Goal: Transaction & Acquisition: Book appointment/travel/reservation

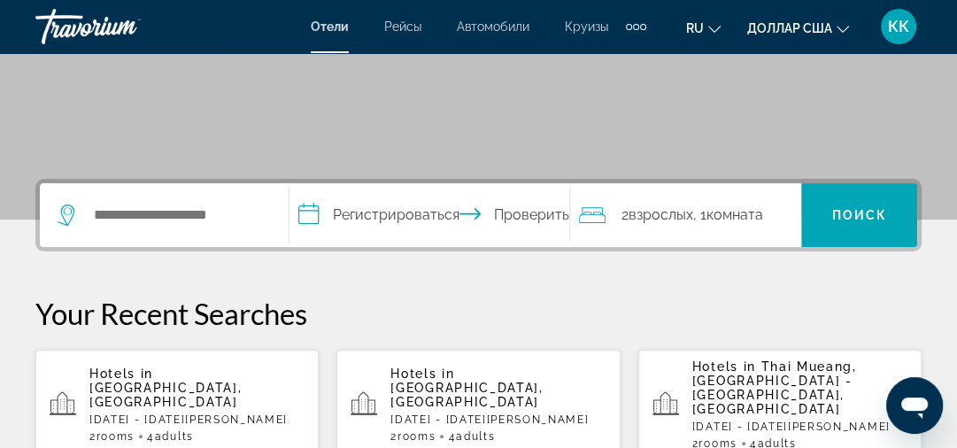
scroll to position [354, 0]
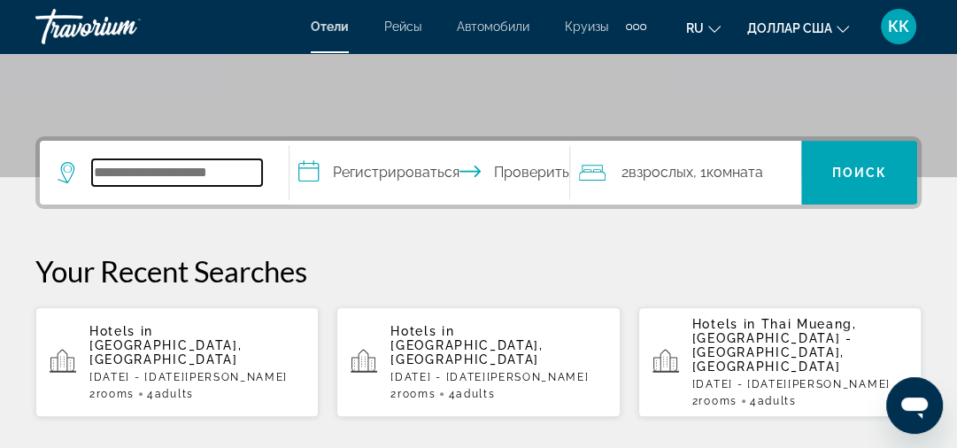
click at [96, 168] on input "Виджет поиска" at bounding box center [177, 172] width 170 height 27
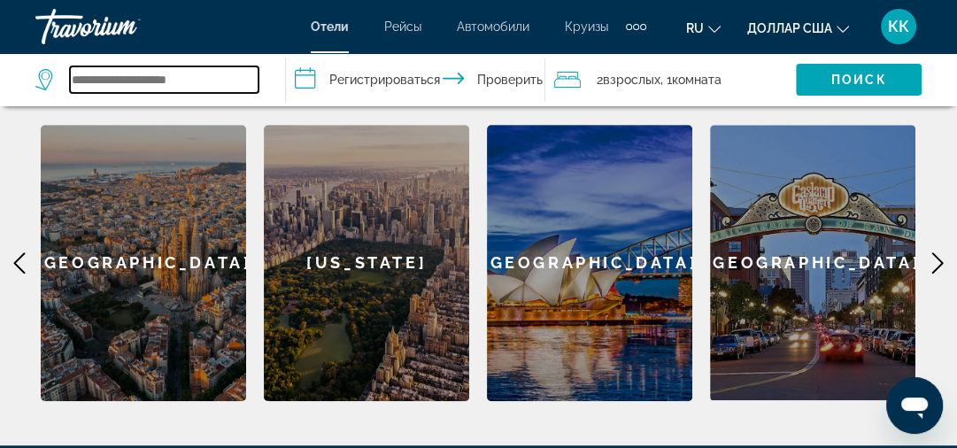
scroll to position [726, 0]
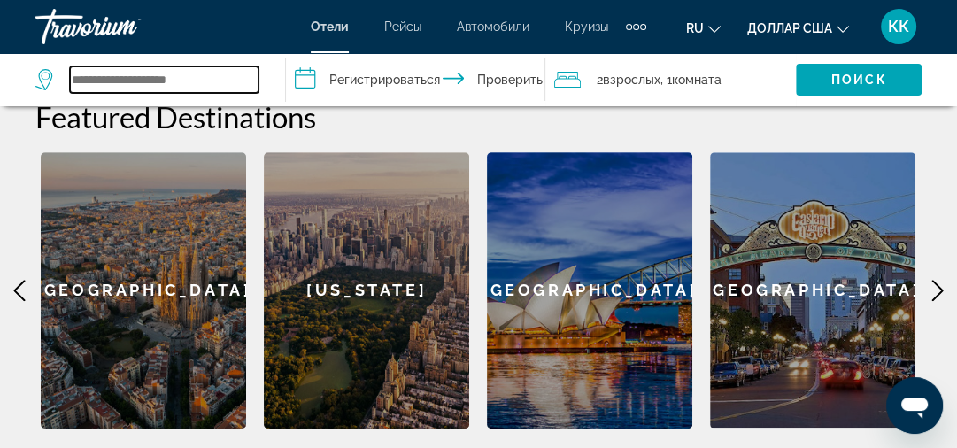
type input "*"
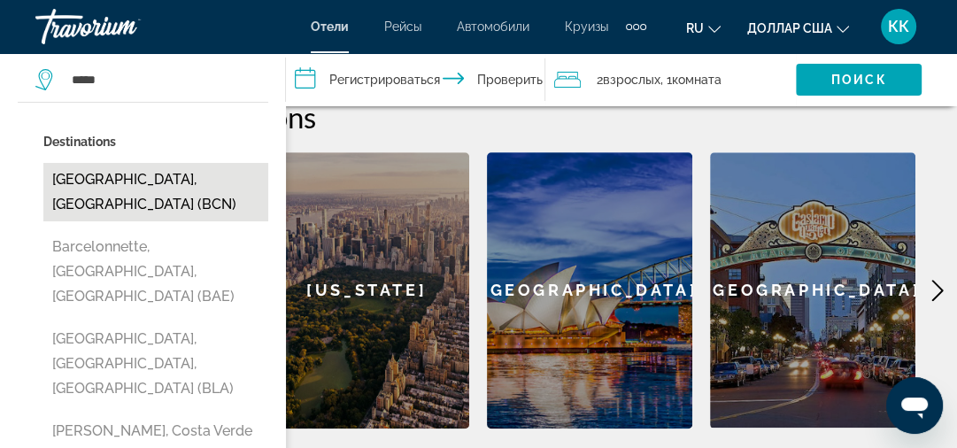
click at [151, 184] on button "[GEOGRAPHIC_DATA], [GEOGRAPHIC_DATA] (BCN)" at bounding box center [155, 192] width 225 height 58
type input "**********"
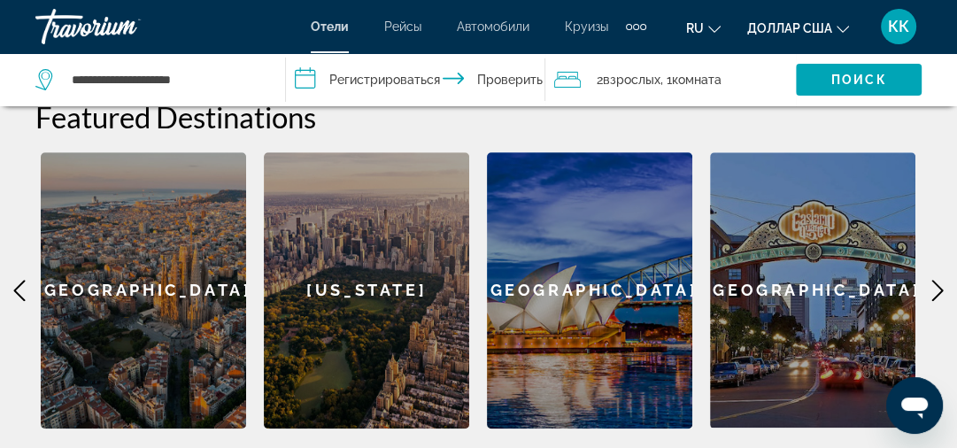
click at [354, 74] on input "**********" at bounding box center [419, 82] width 267 height 58
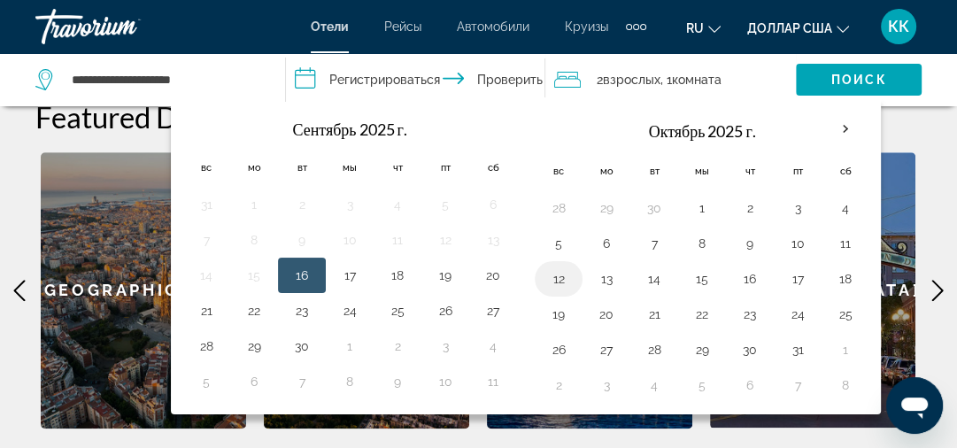
click at [557, 280] on button "12" at bounding box center [559, 279] width 28 height 25
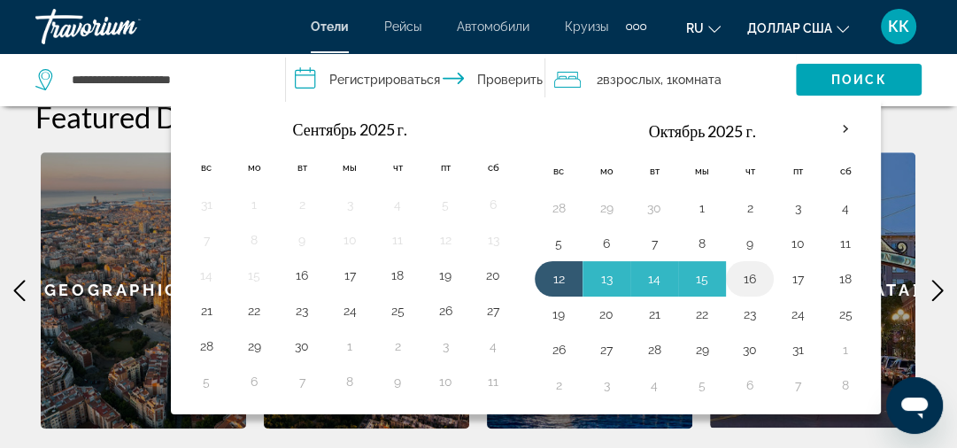
click at [744, 279] on button "16" at bounding box center [750, 279] width 28 height 25
type input "**********"
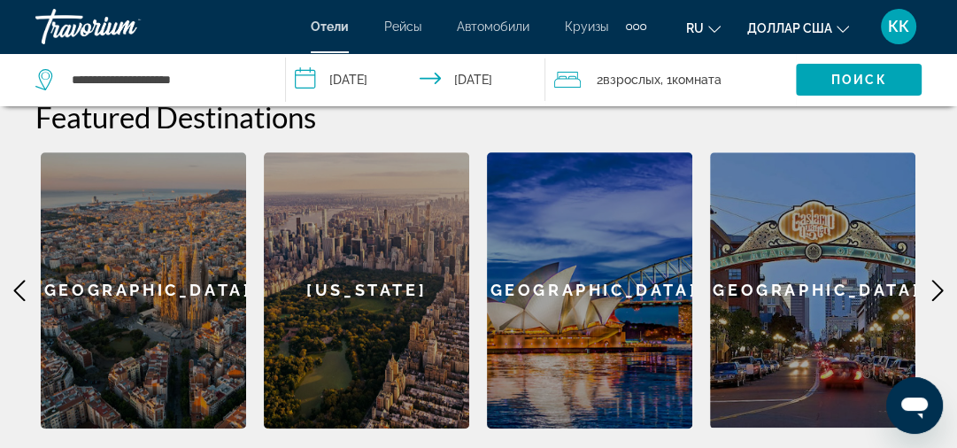
click at [563, 80] on icon "Путешественники: 2 взрослых, 0 детей" at bounding box center [567, 79] width 27 height 21
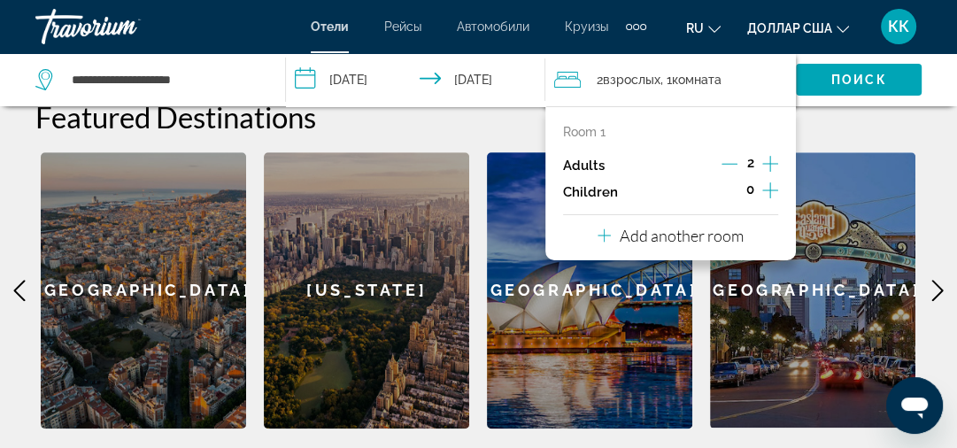
click at [678, 235] on p "Add another room" at bounding box center [682, 235] width 124 height 19
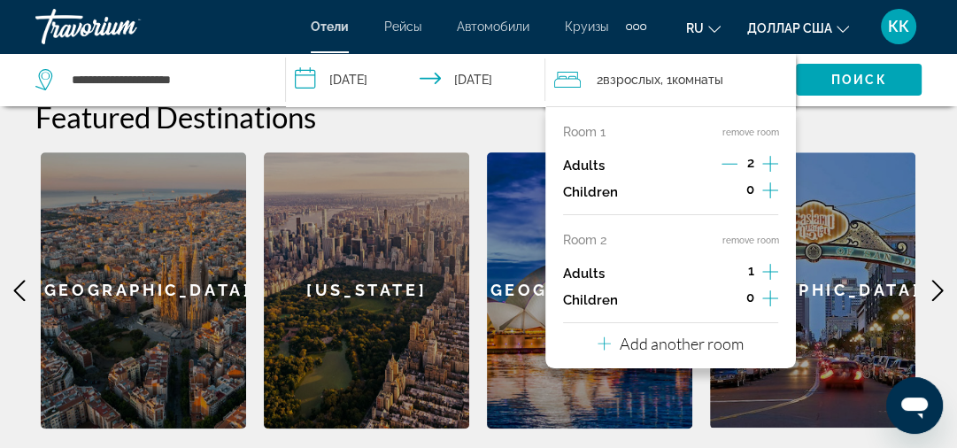
click at [938, 126] on div "**********" at bounding box center [478, 96] width 957 height 664
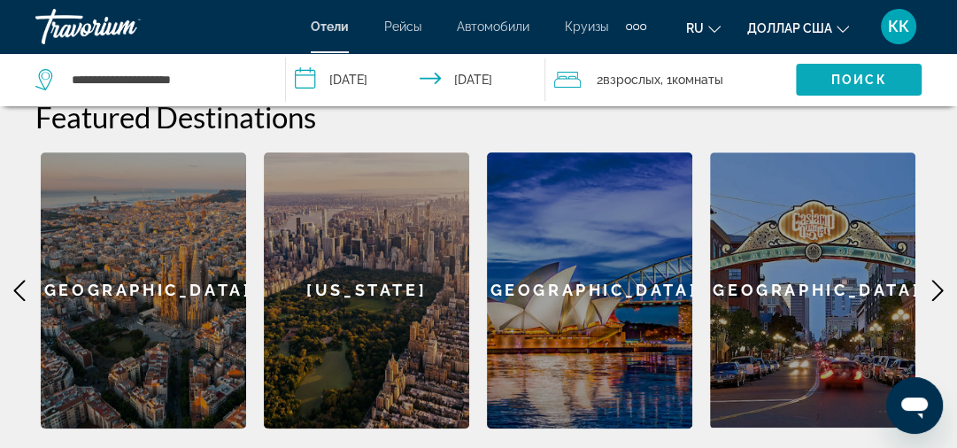
click at [840, 81] on font "Поиск" at bounding box center [860, 80] width 56 height 14
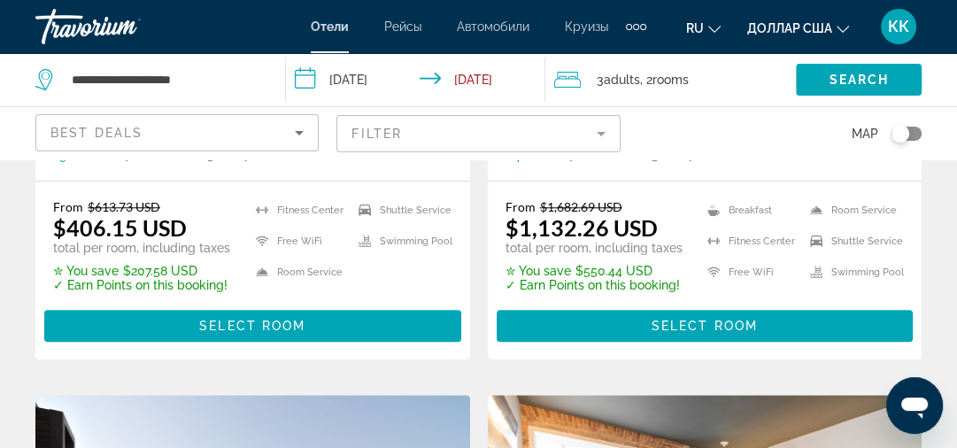
scroll to position [1134, 0]
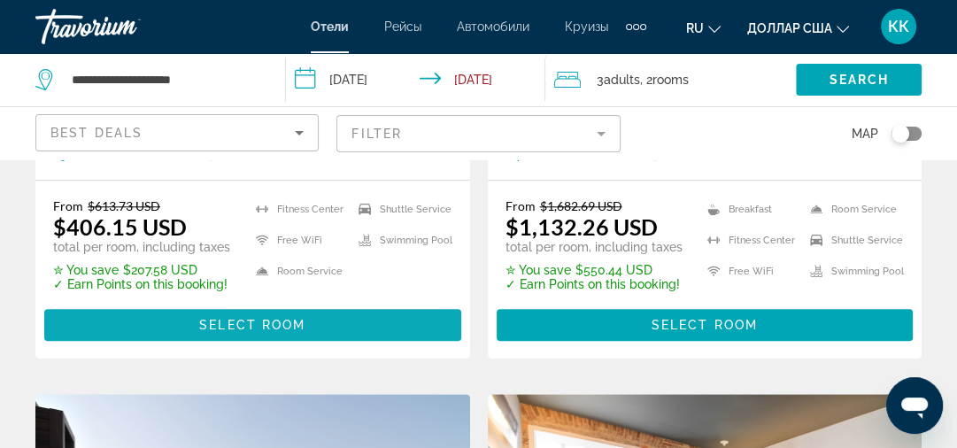
click at [243, 327] on span "Select Room" at bounding box center [252, 325] width 106 height 14
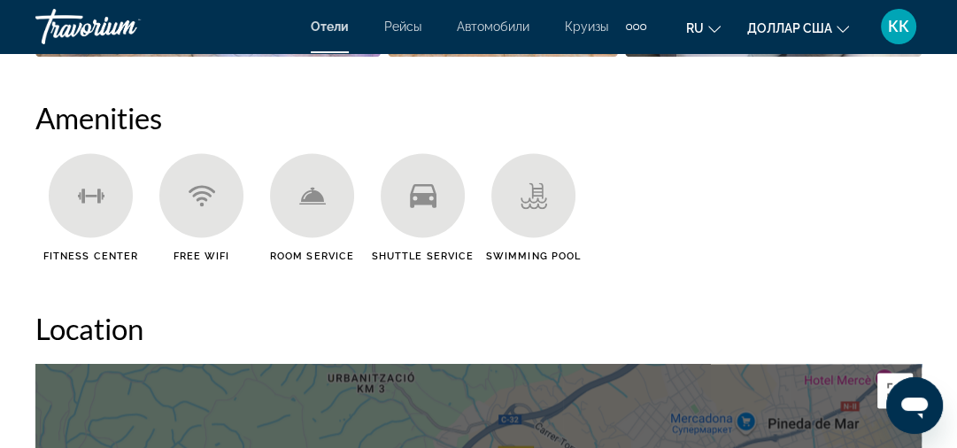
scroll to position [1700, 0]
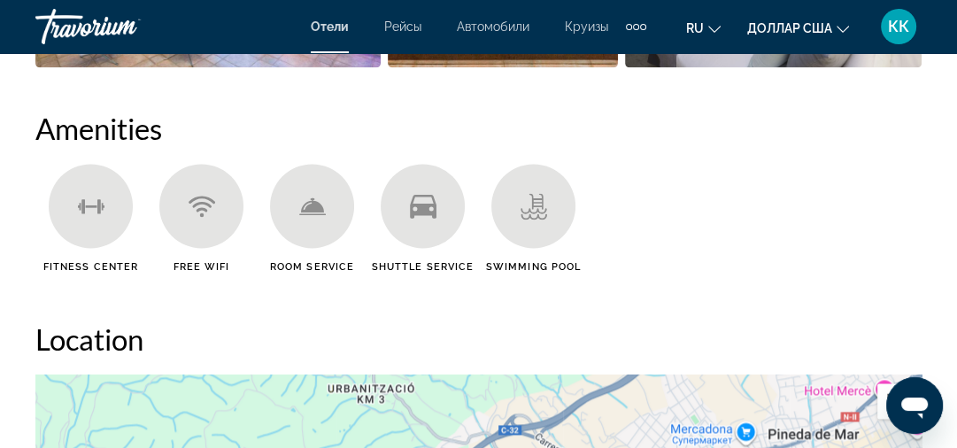
click at [191, 240] on div "Основное содержание" at bounding box center [201, 206] width 84 height 84
click at [326, 236] on div "Основное содержание" at bounding box center [312, 206] width 84 height 84
click at [324, 224] on div "Основное содержание" at bounding box center [312, 206] width 84 height 84
click at [312, 266] on span "Room Service" at bounding box center [312, 267] width 84 height 12
click at [314, 207] on icon "Основное содержание" at bounding box center [311, 205] width 23 height 14
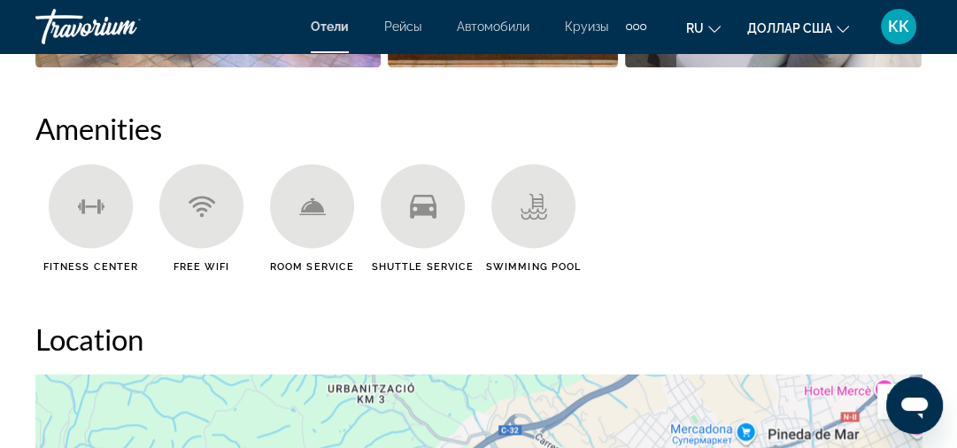
click at [537, 213] on icon "Основное содержание" at bounding box center [534, 216] width 27 height 6
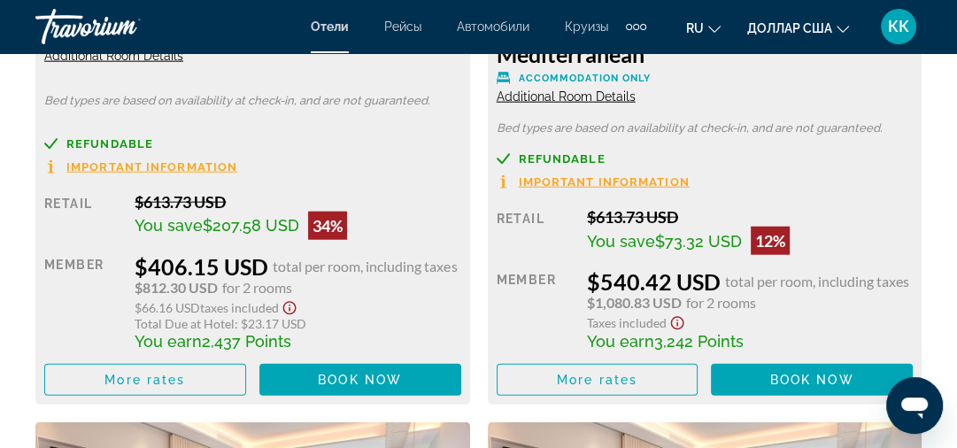
scroll to position [3188, 0]
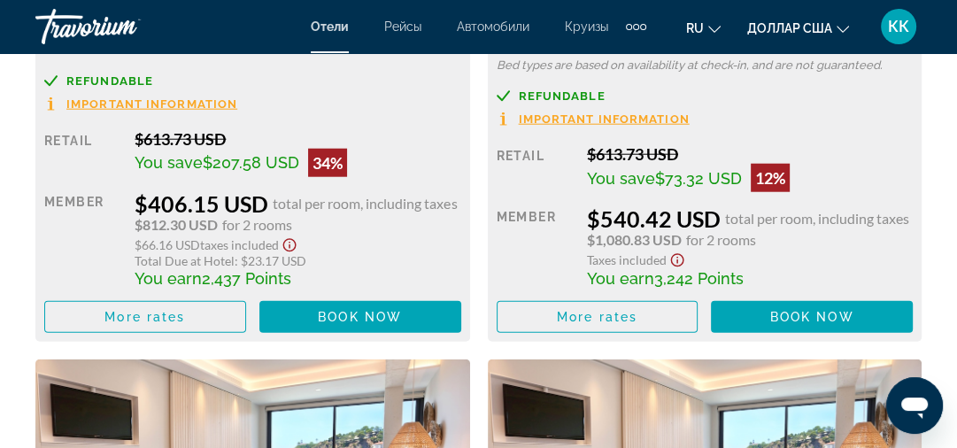
click at [854, 127] on div "Refundable Important Information Retail $613.73 USD You save $73.32 USD 12% whe…" at bounding box center [705, 211] width 417 height 244
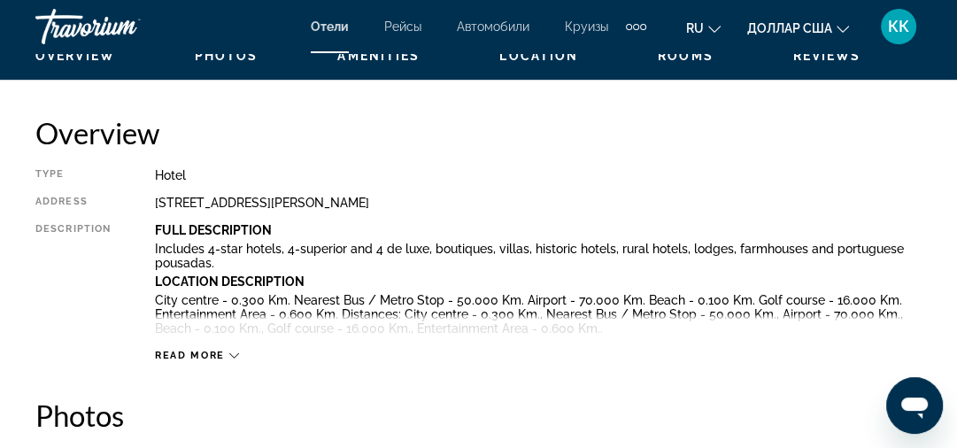
scroll to position [850, 0]
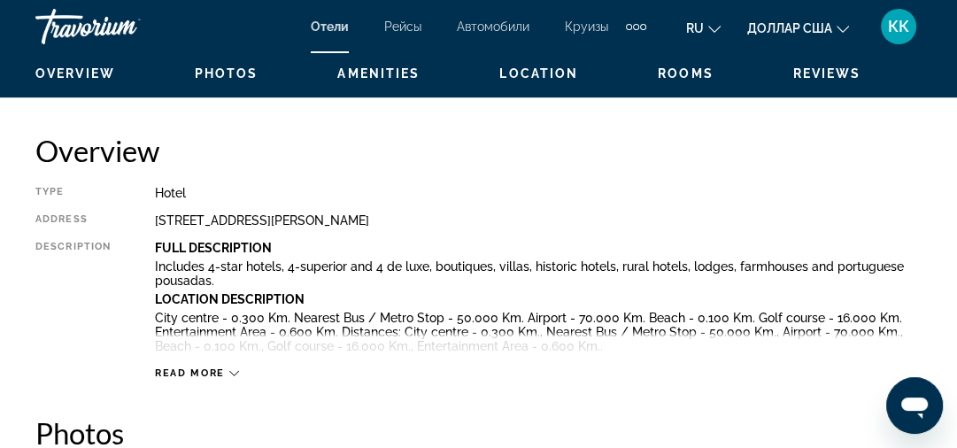
click at [539, 171] on div "Overview Type Hotel Address [STREET_ADDRESS][PERSON_NAME] Description Full Desc…" at bounding box center [478, 256] width 887 height 247
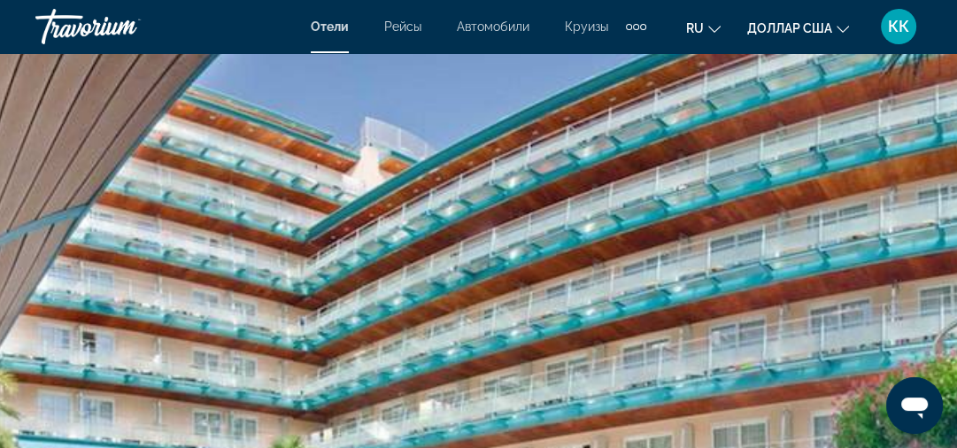
scroll to position [0, 0]
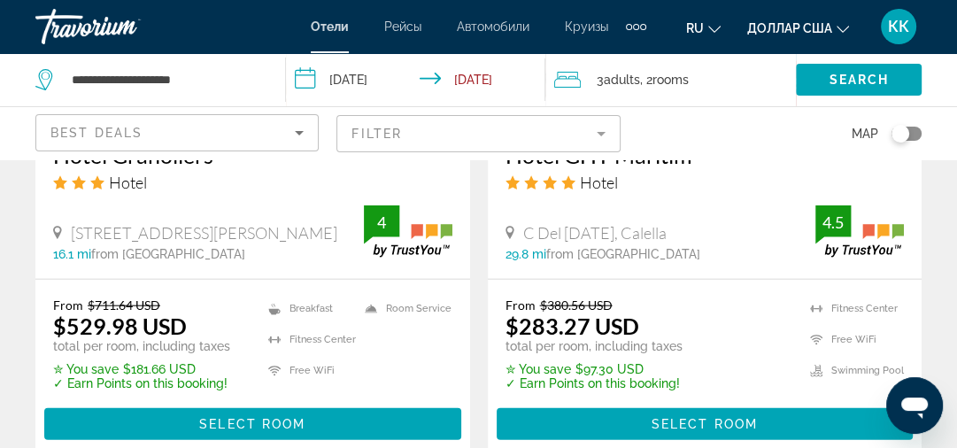
scroll to position [3017, 0]
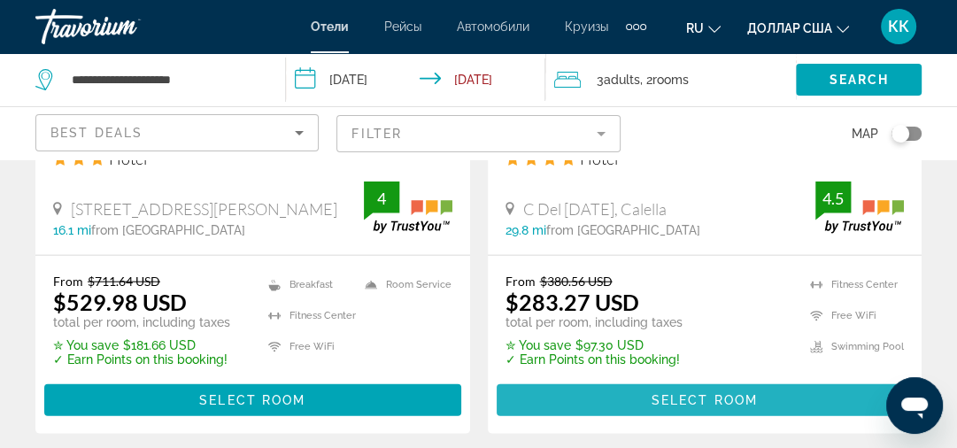
click at [709, 402] on span "Select Room" at bounding box center [705, 400] width 106 height 14
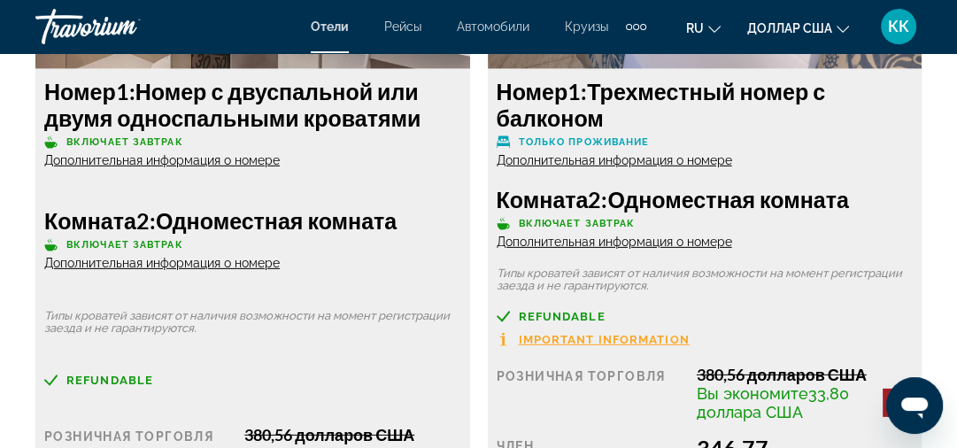
scroll to position [3699, 0]
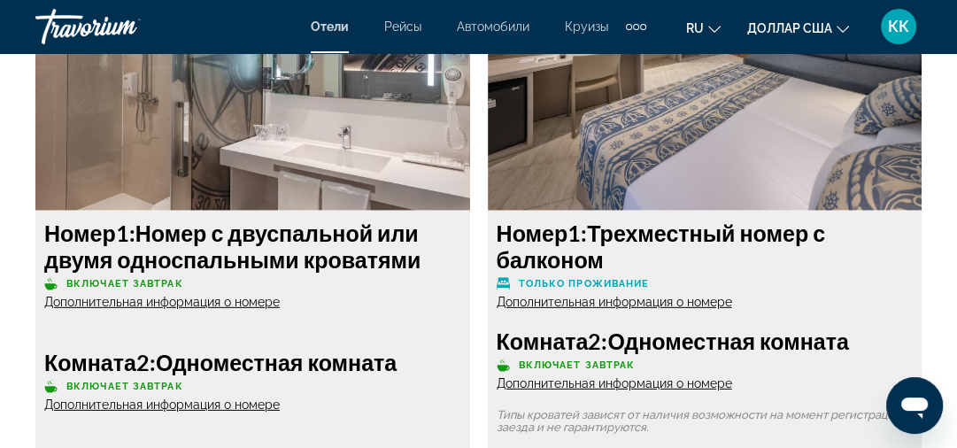
click at [251, 303] on font "Дополнительная информация о номере" at bounding box center [162, 302] width 236 height 14
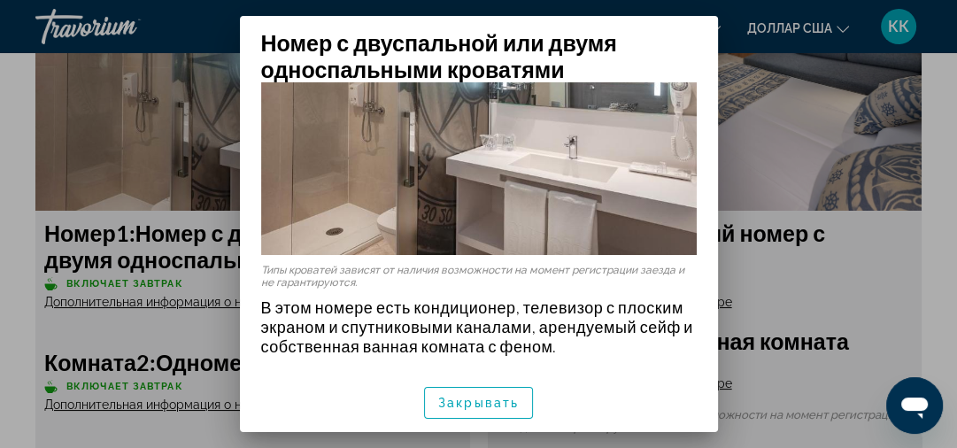
scroll to position [157, 0]
drag, startPoint x: 492, startPoint y: 407, endPoint x: 449, endPoint y: 393, distance: 44.5
click at [492, 406] on font "Закрывать" at bounding box center [478, 403] width 81 height 14
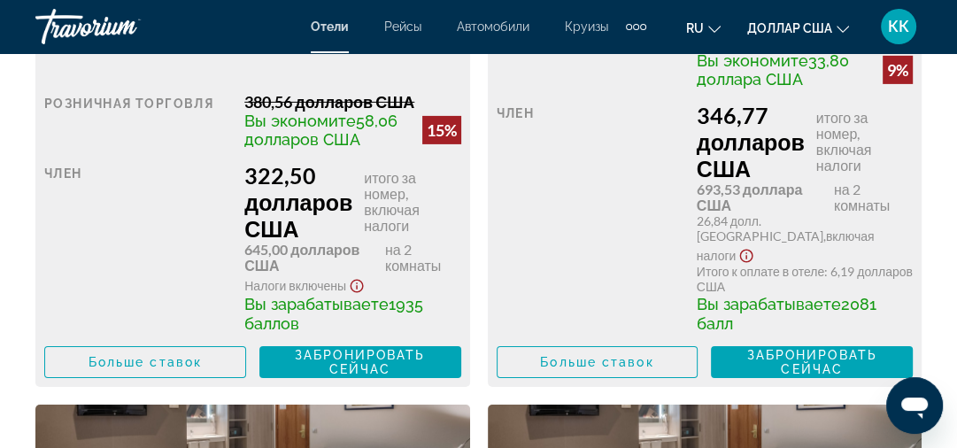
scroll to position [4194, 0]
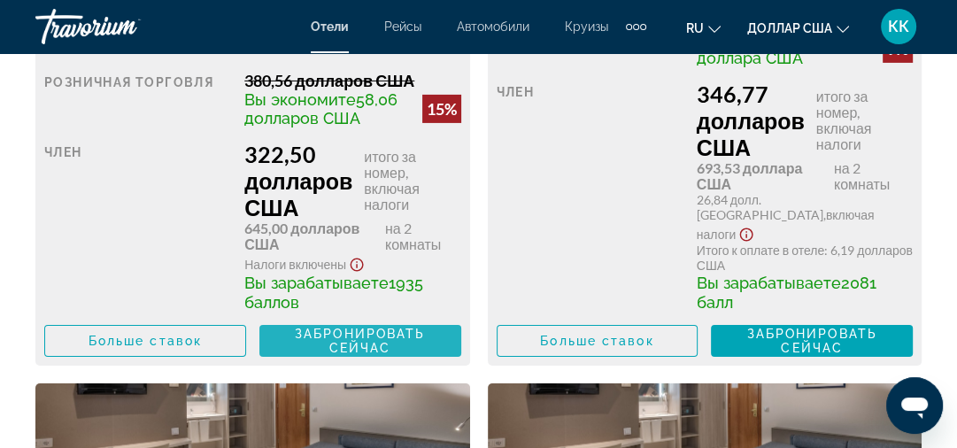
click at [308, 327] on span "Забронировать сейчас Больше не доступно" at bounding box center [361, 341] width 174 height 28
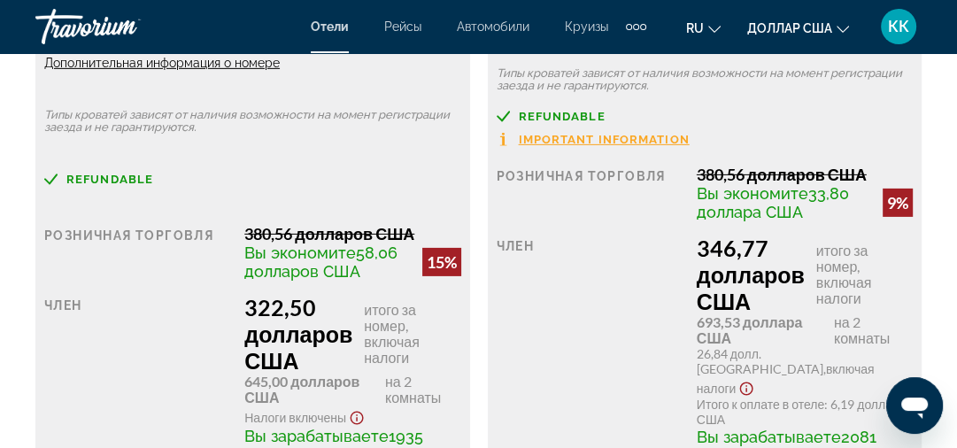
scroll to position [3839, 0]
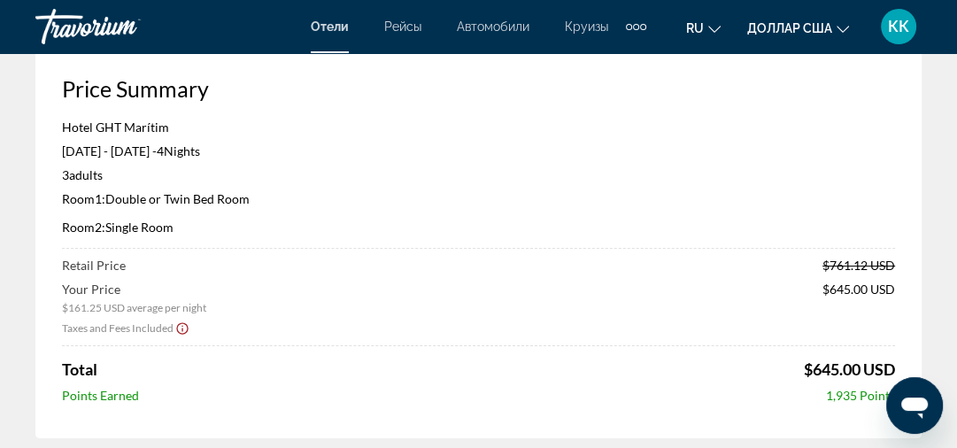
scroll to position [71, 0]
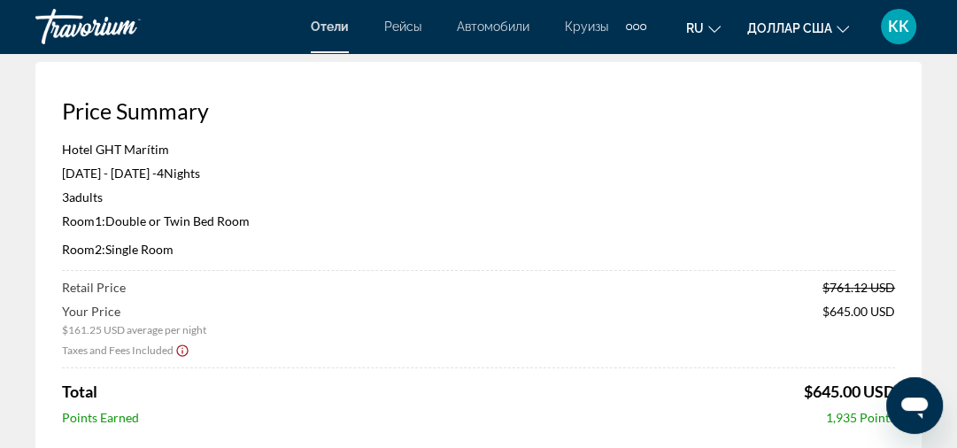
click at [486, 177] on p "[DATE] - [DATE] - 4 Night Nights" at bounding box center [478, 173] width 833 height 15
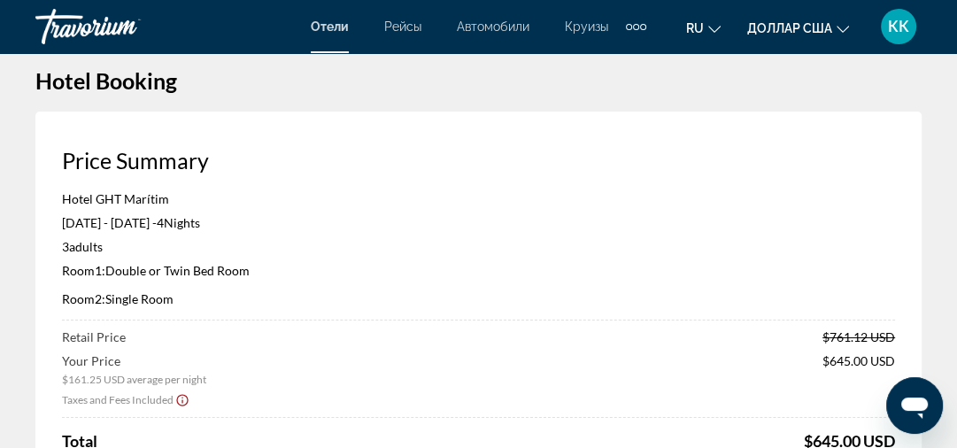
scroll to position [0, 0]
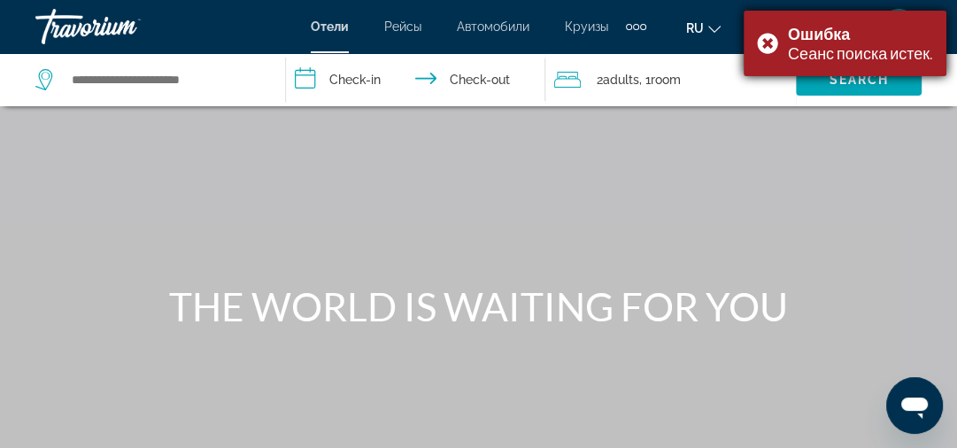
click at [765, 43] on div "Ошибка Сеанс поиска истек." at bounding box center [845, 44] width 203 height 66
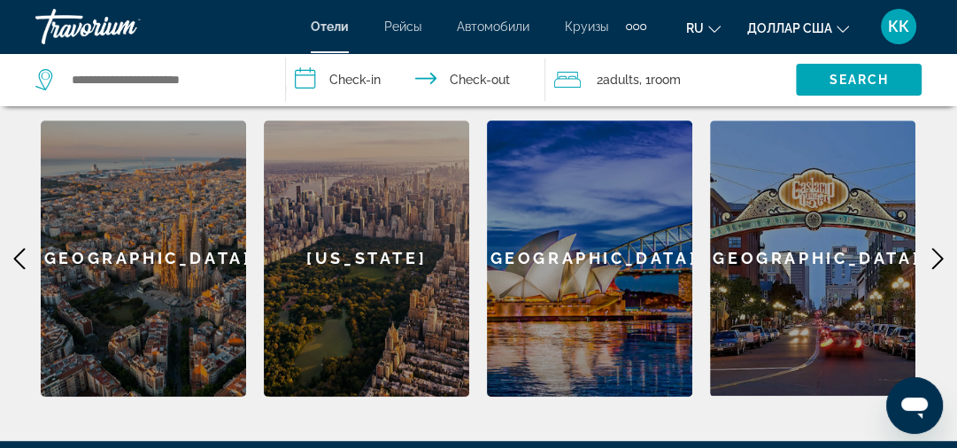
scroll to position [779, 0]
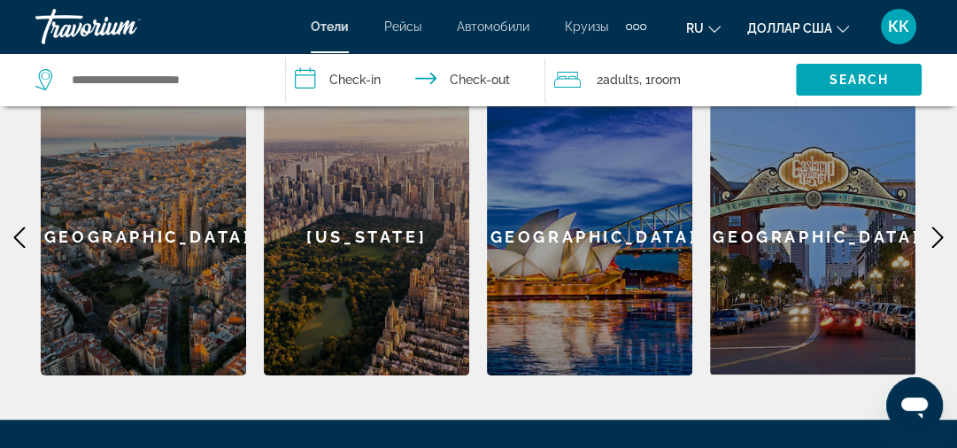
click at [638, 239] on div "[GEOGRAPHIC_DATA]" at bounding box center [589, 237] width 205 height 276
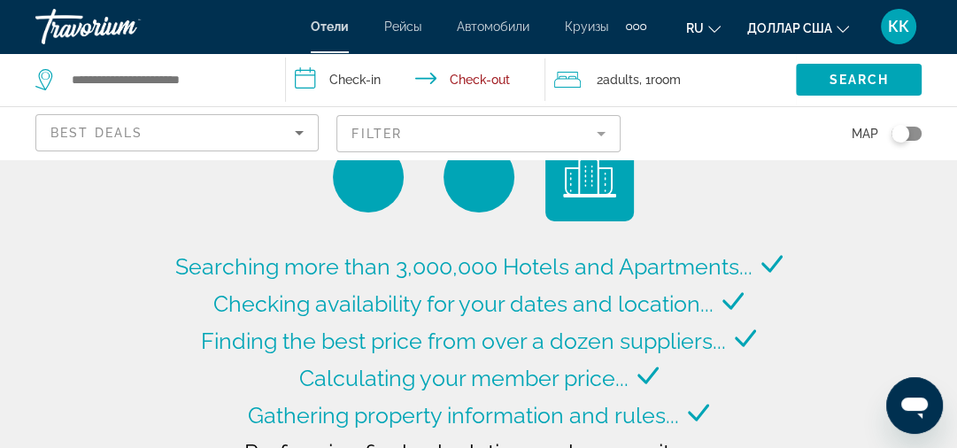
type input "**********"
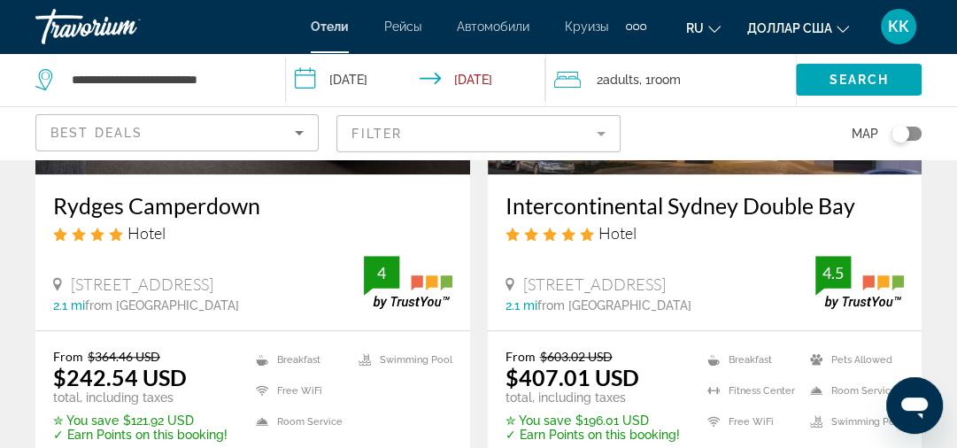
scroll to position [992, 0]
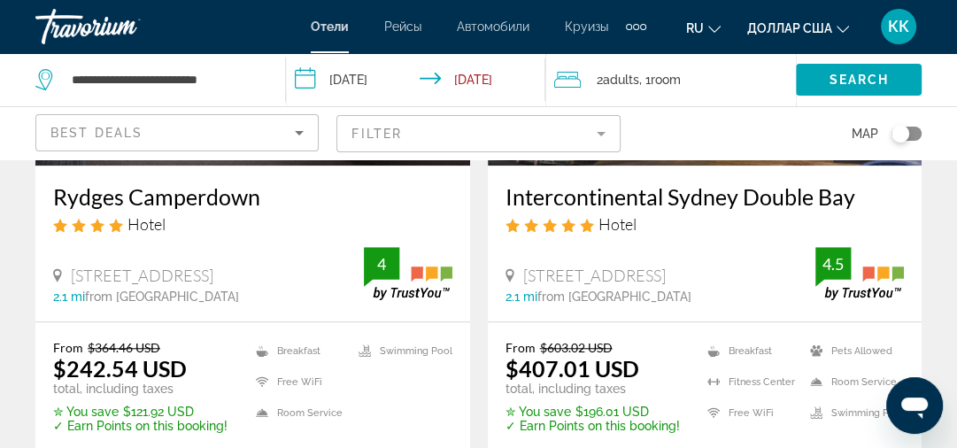
click at [290, 244] on div "Rydges Camperdown Hotel" at bounding box center [252, 215] width 399 height 64
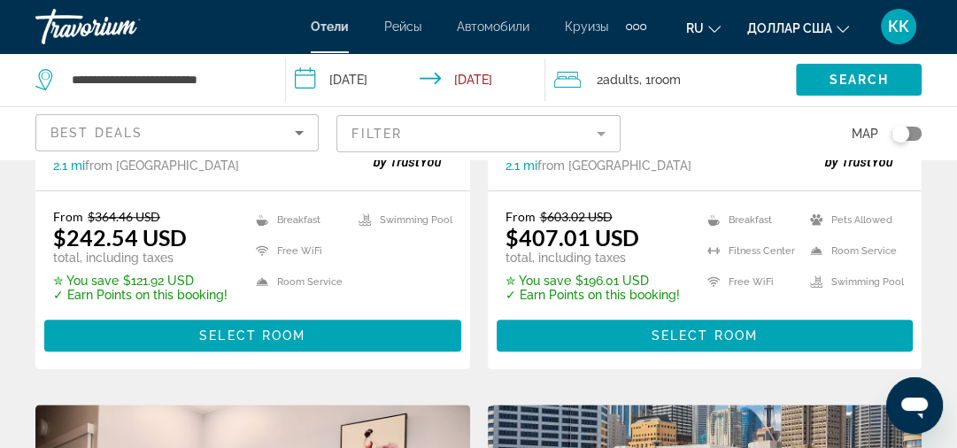
scroll to position [1134, 0]
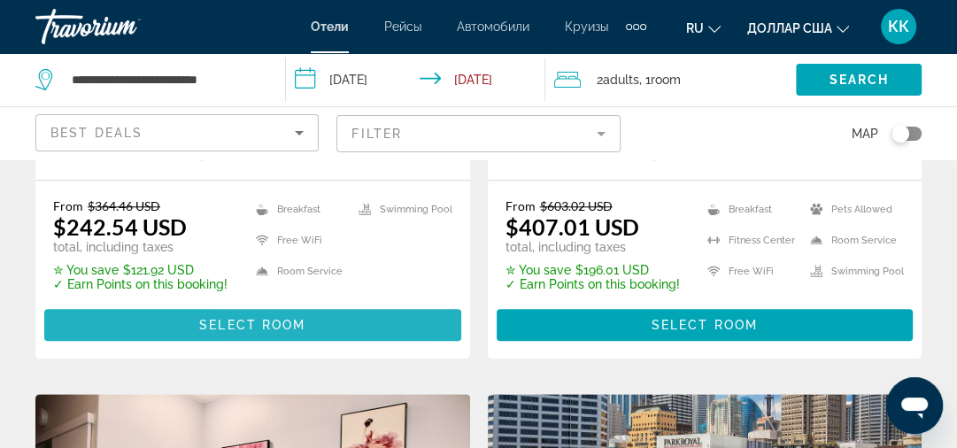
click at [228, 332] on span "Select Room" at bounding box center [252, 325] width 106 height 14
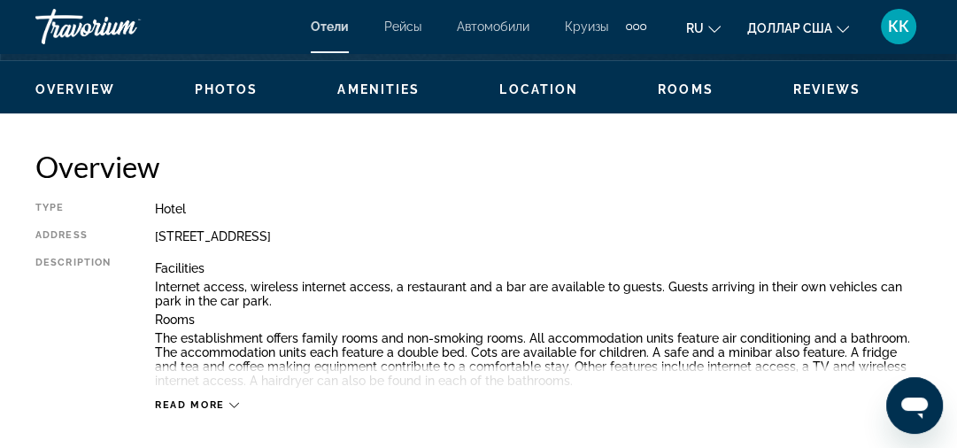
scroll to position [921, 0]
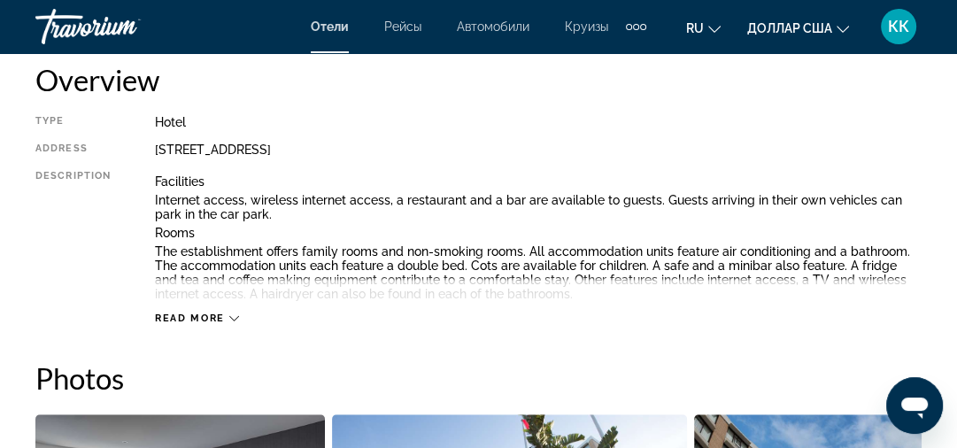
click at [811, 151] on div "[STREET_ADDRESS]" at bounding box center [538, 150] width 767 height 14
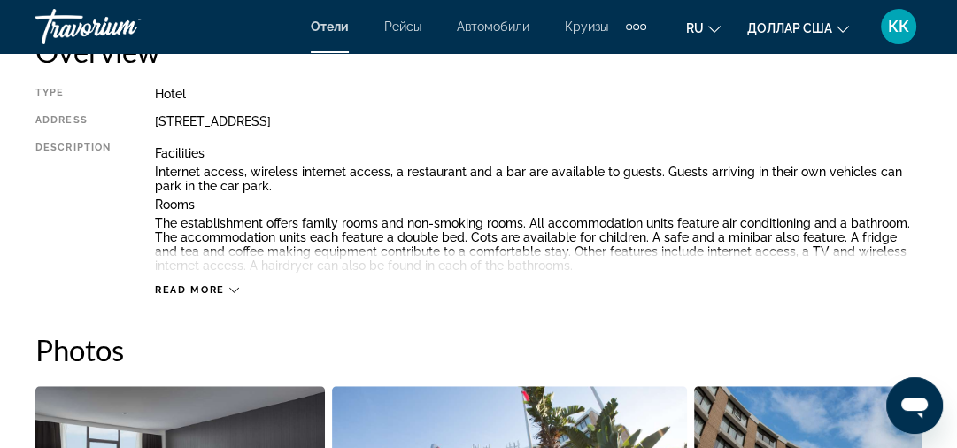
scroll to position [992, 0]
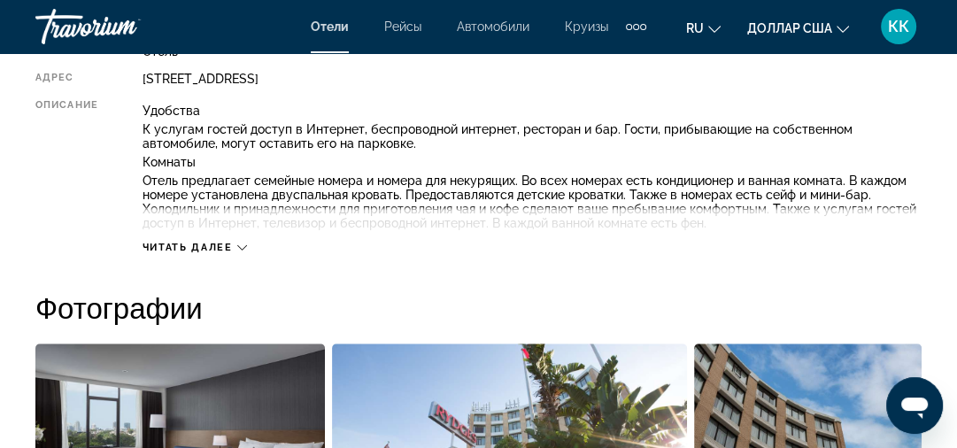
click at [612, 242] on div "Читать далее" at bounding box center [532, 229] width 779 height 49
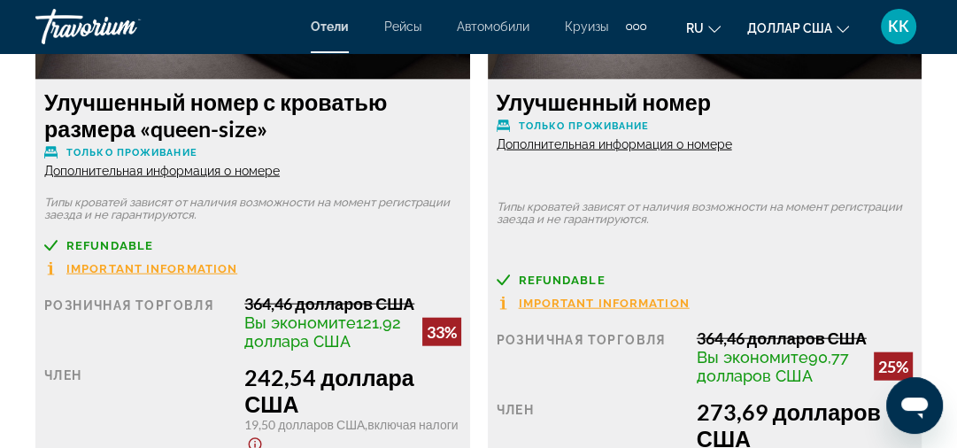
scroll to position [2907, 0]
